Goal: Information Seeking & Learning: Learn about a topic

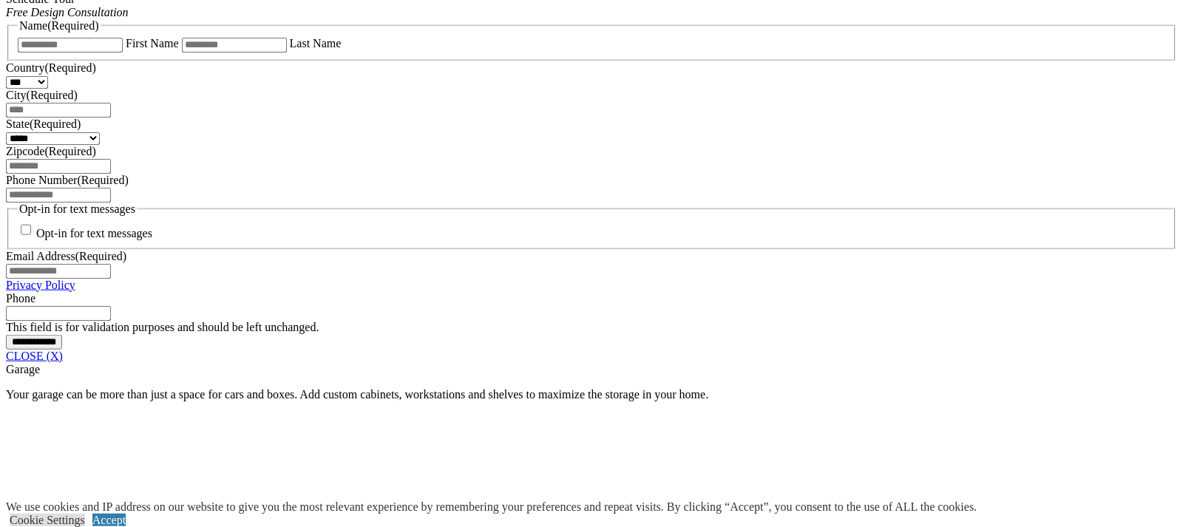
scroll to position [1018, 0]
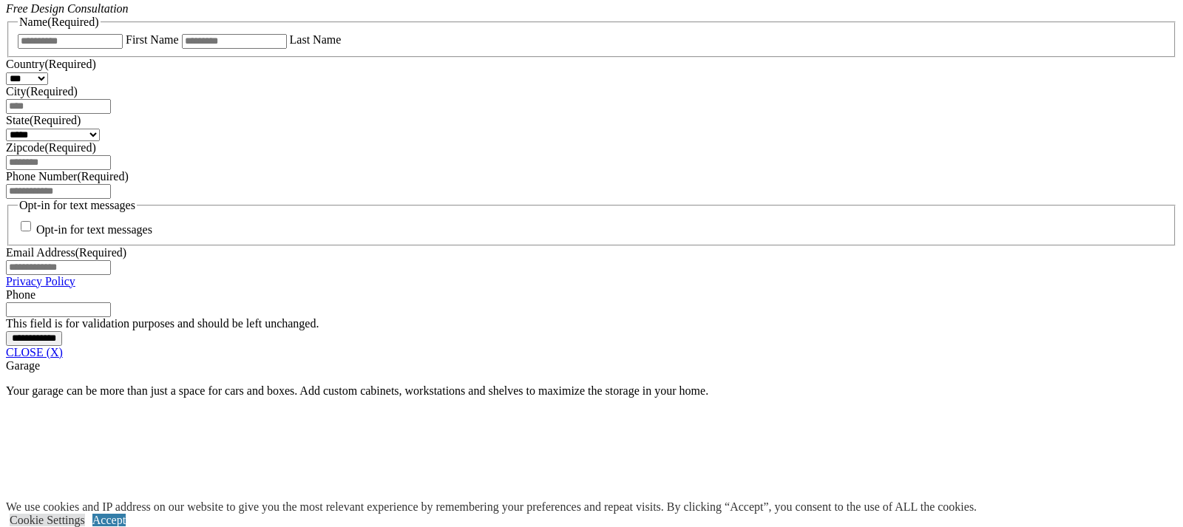
click at [63, 359] on link "CLOSE (X)" at bounding box center [34, 352] width 57 height 13
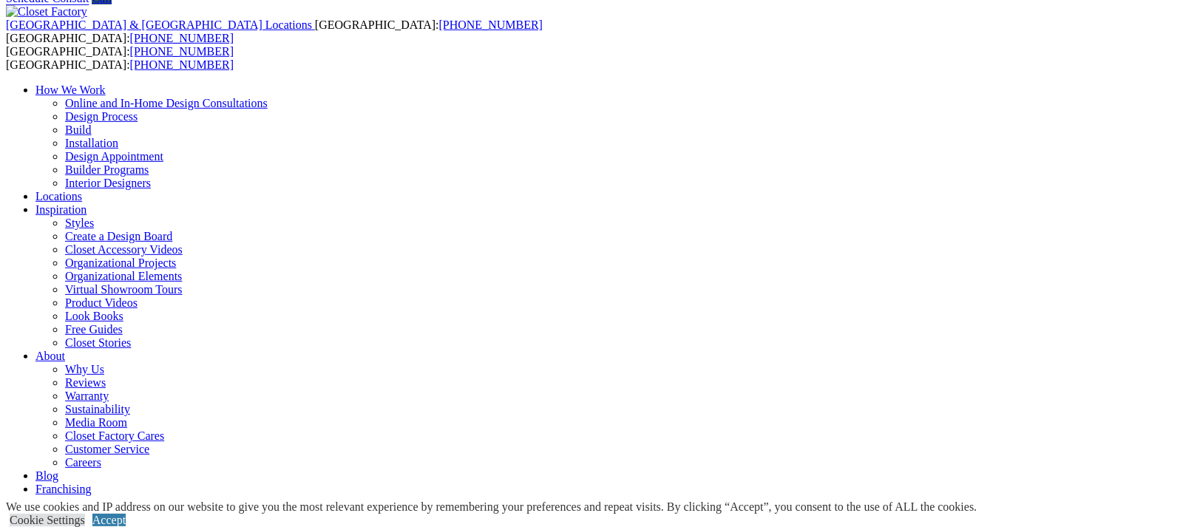
scroll to position [0, 0]
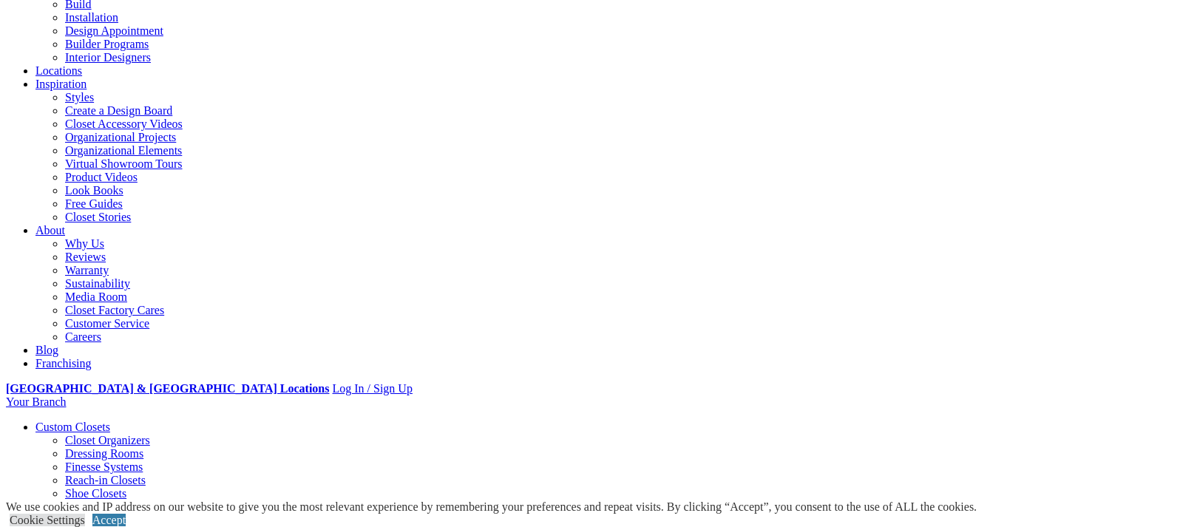
scroll to position [226, 0]
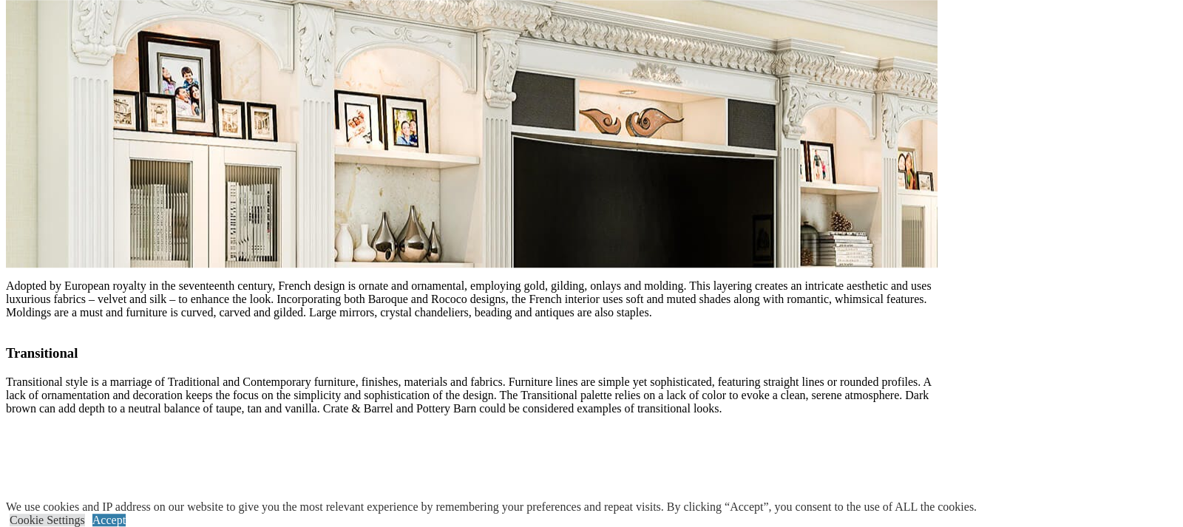
scroll to position [2904, 0]
